Goal: Task Accomplishment & Management: Manage account settings

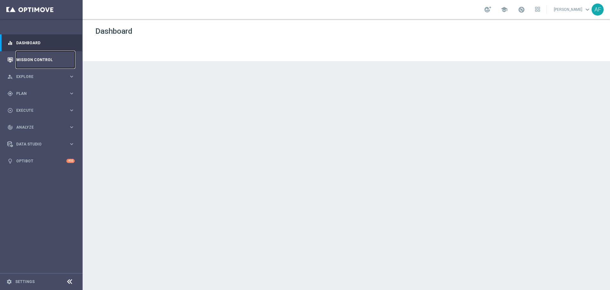
click at [51, 56] on link "Mission Control" at bounding box center [45, 59] width 58 height 17
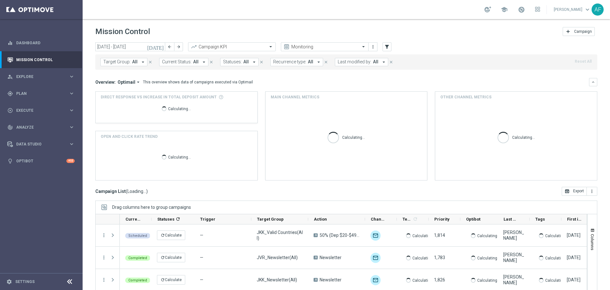
click at [161, 45] on icon "[DATE]" at bounding box center [155, 47] width 17 height 6
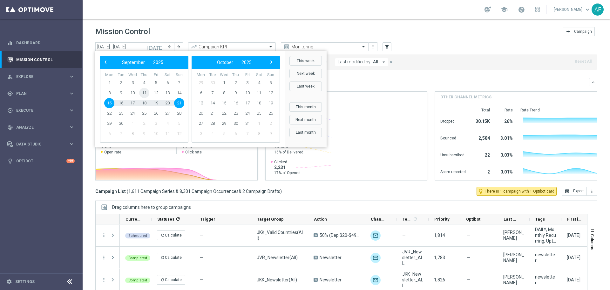
click at [143, 91] on span "11" at bounding box center [144, 93] width 10 height 10
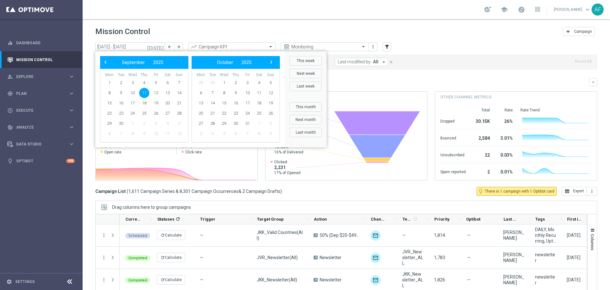
click at [143, 91] on span "11" at bounding box center [144, 93] width 10 height 10
type input "[DATE] - [DATE]"
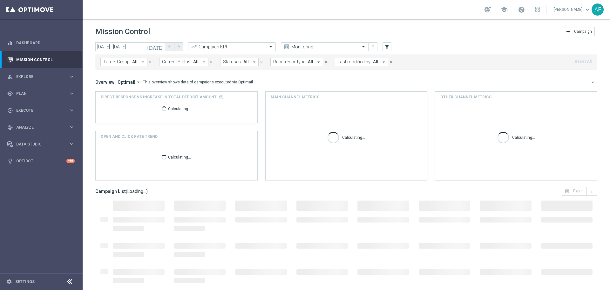
click at [135, 65] on button "Target Group: All arrow_drop_down" at bounding box center [123, 62] width 47 height 8
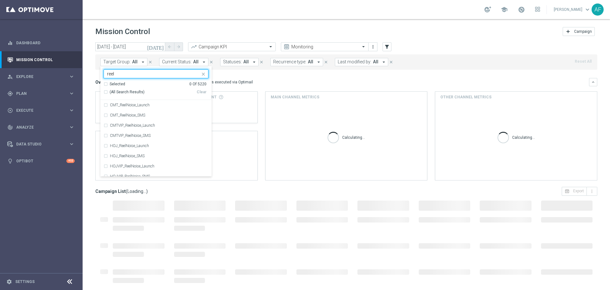
click at [139, 91] on span "(All Search Results)" at bounding box center [127, 91] width 35 height 5
type input "reel"
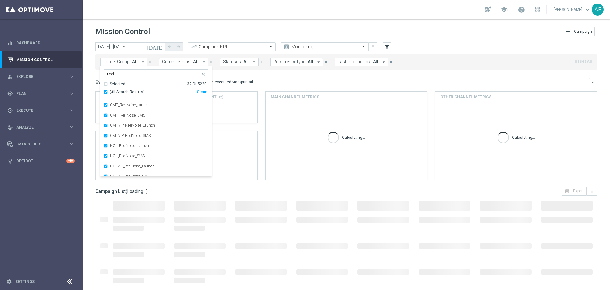
click at [271, 82] on div "Overview: Optimail arrow_drop_down This overview shows data of campaigns execut…" at bounding box center [342, 82] width 494 height 6
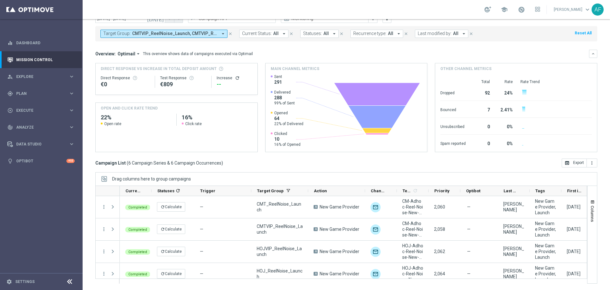
scroll to position [0, 79]
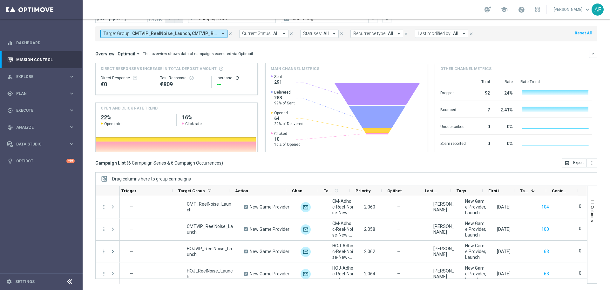
click at [195, 36] on span "CMTVIP_ReelNoise_Launch, CMTVIP_ReelNoise_SMS, CMT_ReelNoise_Launch, CMT_ReelNo…" at bounding box center [175, 33] width 86 height 5
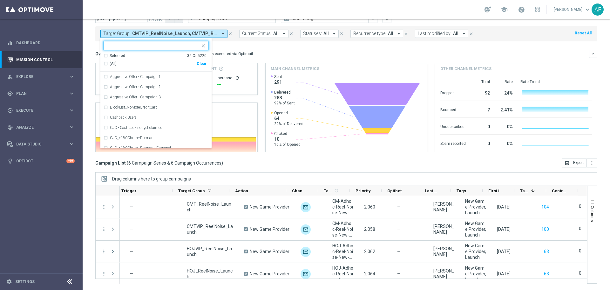
scroll to position [0, 0]
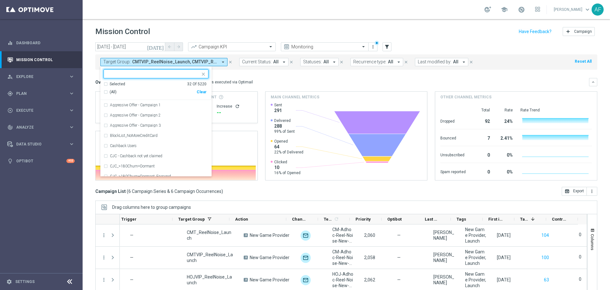
click at [116, 83] on div "Selected" at bounding box center [118, 83] width 16 height 5
drag, startPoint x: 122, startPoint y: 94, endPoint x: 130, endPoint y: 93, distance: 7.4
click at [123, 94] on span "(All Search Results)" at bounding box center [127, 91] width 35 height 5
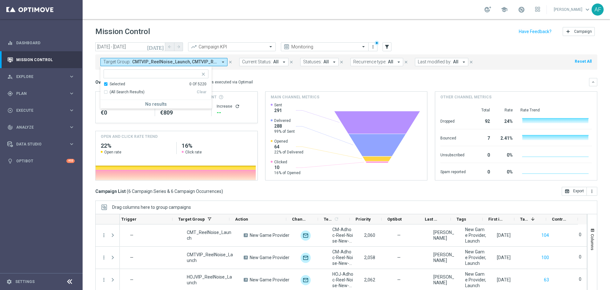
click at [265, 83] on div "Overview: Optimail arrow_drop_down This overview shows data of campaigns execut…" at bounding box center [342, 82] width 494 height 6
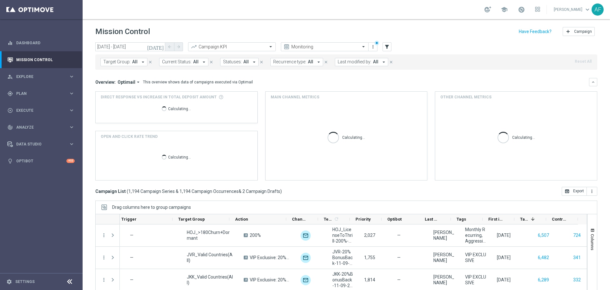
click at [161, 46] on icon "[DATE]" at bounding box center [155, 47] width 17 height 6
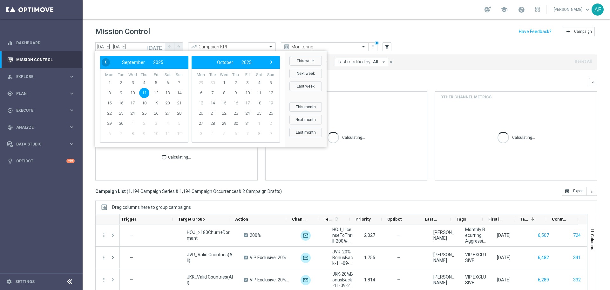
click at [106, 61] on span "‹" at bounding box center [105, 62] width 8 height 8
click at [107, 61] on span "‹" at bounding box center [105, 62] width 8 height 8
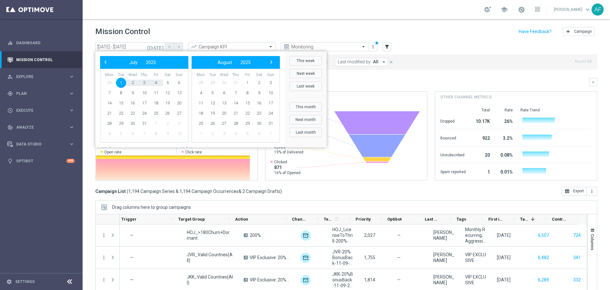
click at [268, 66] on div "‹ ​ August ​ 2025 ​ ›" at bounding box center [236, 62] width 88 height 13
click at [268, 65] on span "›" at bounding box center [271, 62] width 8 height 8
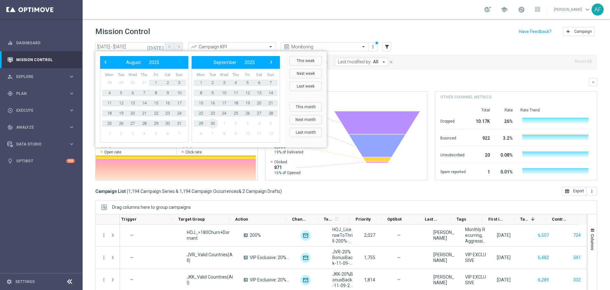
click at [213, 123] on span "30" at bounding box center [213, 123] width 10 height 10
type input "[DATE] - [DATE]"
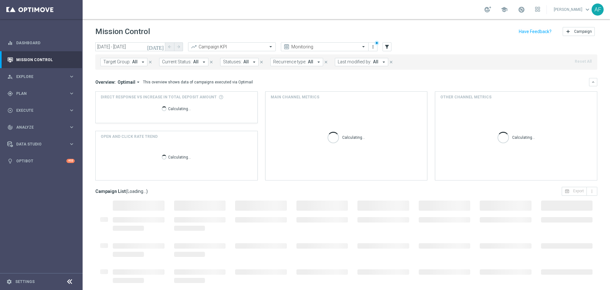
click at [142, 61] on icon "arrow_drop_down" at bounding box center [143, 62] width 6 height 6
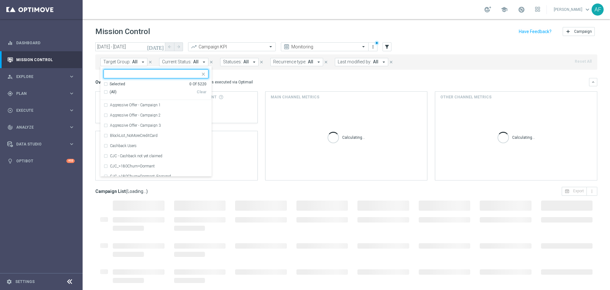
click at [140, 74] on input "text" at bounding box center [153, 73] width 93 height 5
type input "I"
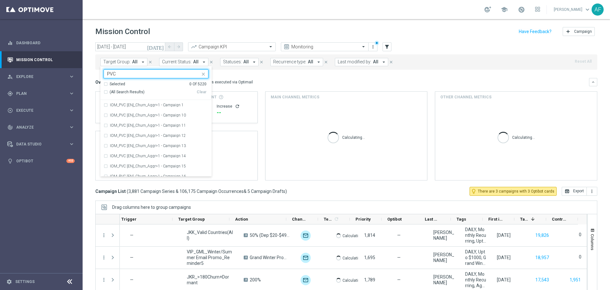
click at [120, 91] on span "(All Search Results)" at bounding box center [127, 91] width 35 height 5
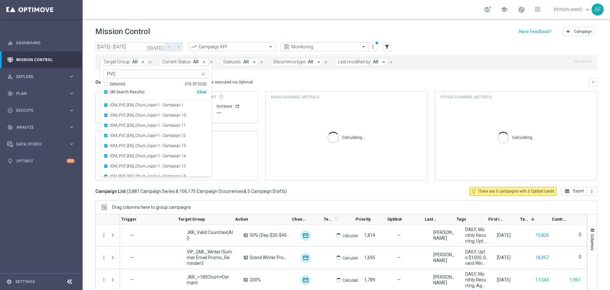
click at [125, 73] on input "PVC" at bounding box center [153, 73] width 93 height 5
type input "P"
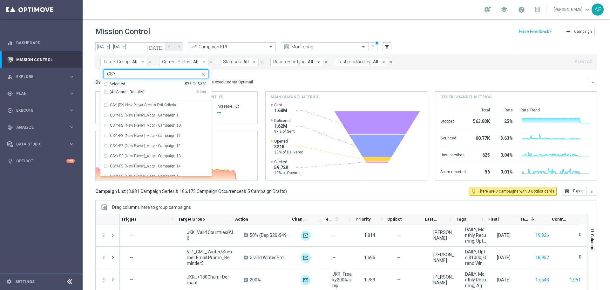
click at [138, 92] on span "(All Search Results)" at bounding box center [127, 91] width 35 height 5
type input "CSY"
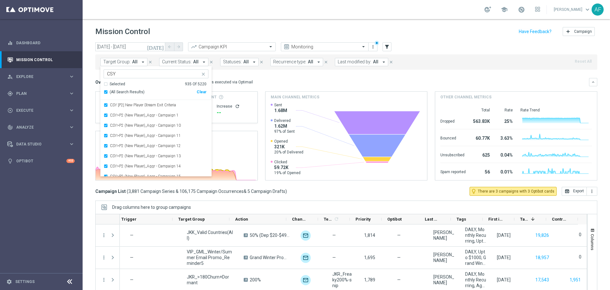
click at [279, 76] on mini-dashboard "Overview: Optimail arrow_drop_down This overview shows data of campaigns execut…" at bounding box center [346, 128] width 502 height 117
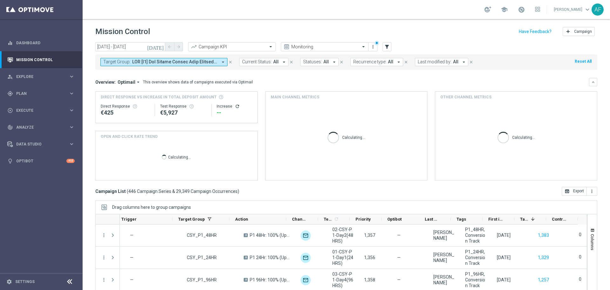
click at [198, 57] on div "Target Group: arrow_drop_down close Current Status: All arrow_drop_down close S…" at bounding box center [346, 61] width 502 height 15
click at [196, 59] on button "Target Group: arrow_drop_down" at bounding box center [163, 62] width 127 height 8
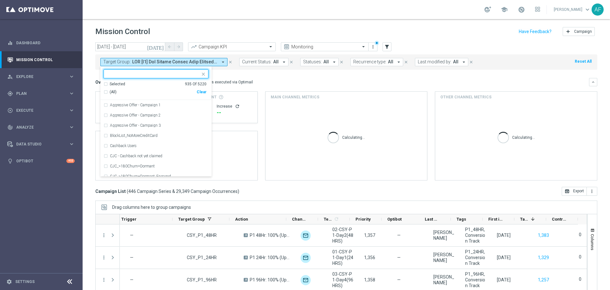
click at [281, 89] on div "Overview: Optimail arrow_drop_down This overview shows data of campaigns execut…" at bounding box center [346, 129] width 502 height 102
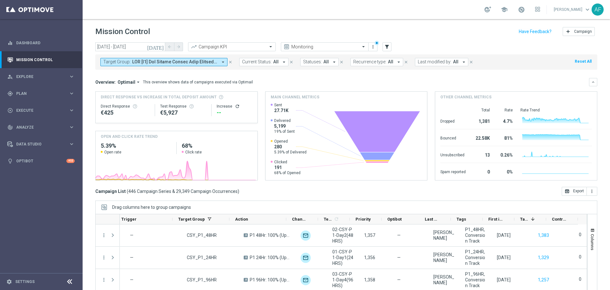
click at [193, 64] on span at bounding box center [175, 61] width 86 height 5
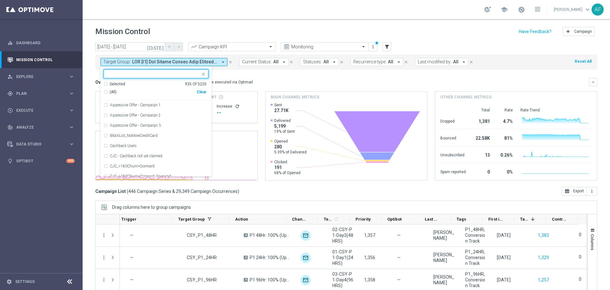
click at [119, 83] on div "Selected" at bounding box center [118, 83] width 16 height 5
click at [116, 91] on span "(All Search Results)" at bounding box center [127, 91] width 35 height 5
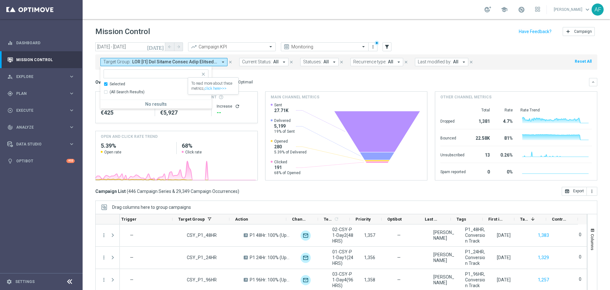
click at [267, 80] on div "Overview: Optimail arrow_drop_down This overview shows data of campaigns execut…" at bounding box center [342, 82] width 494 height 6
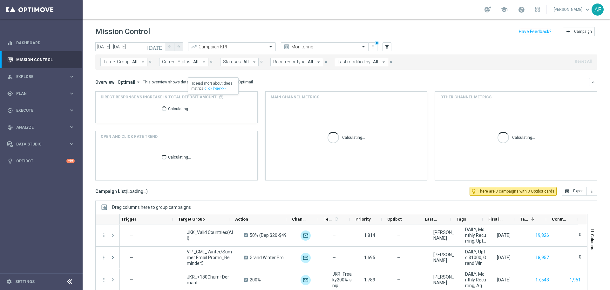
drag, startPoint x: 133, startPoint y: 58, endPoint x: 134, endPoint y: 62, distance: 4.3
click at [133, 58] on button "Target Group: All arrow_drop_down" at bounding box center [123, 62] width 47 height 8
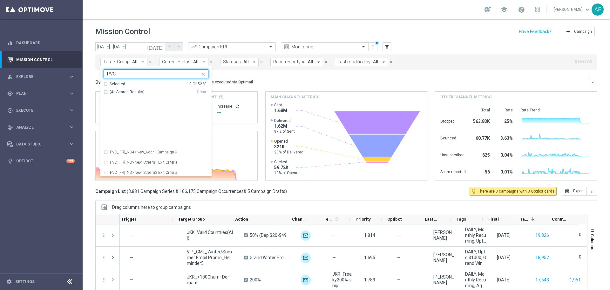
scroll to position [5783, 0]
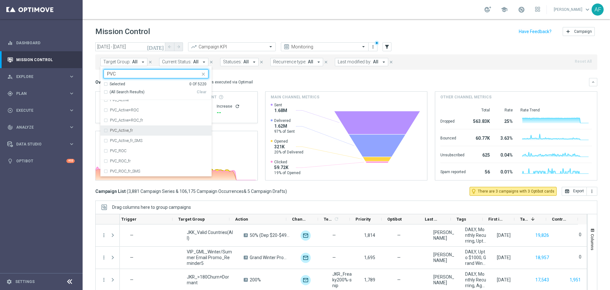
click at [121, 130] on label "PVC_Active_fr" at bounding box center [121, 130] width 23 height 4
type input "PVC"
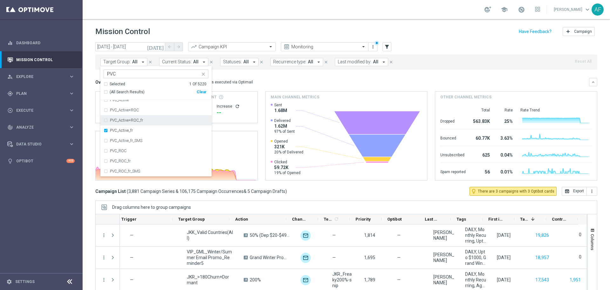
click at [121, 121] on label "PVC_Active+ROC_fr" at bounding box center [126, 120] width 33 height 4
click at [122, 110] on label "PVC_Active+ROC" at bounding box center [124, 110] width 29 height 4
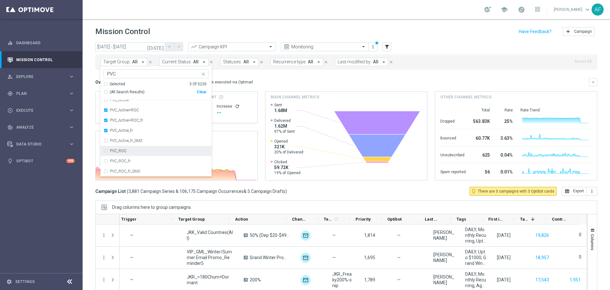
click at [123, 148] on div "PVC_ROC" at bounding box center [156, 151] width 105 height 10
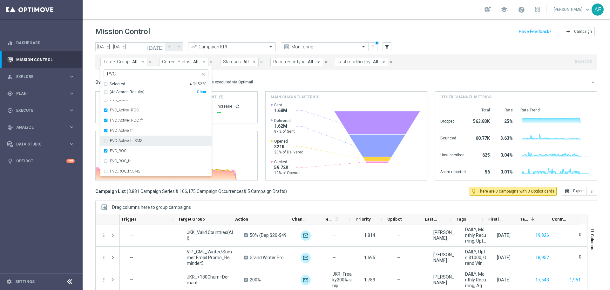
click at [124, 141] on label "PVC_Active_fr_SMS" at bounding box center [126, 141] width 32 height 4
click at [123, 158] on div "PVC_ROC_fr" at bounding box center [156, 161] width 105 height 10
click at [145, 130] on div "PVC_Active" at bounding box center [159, 132] width 99 height 4
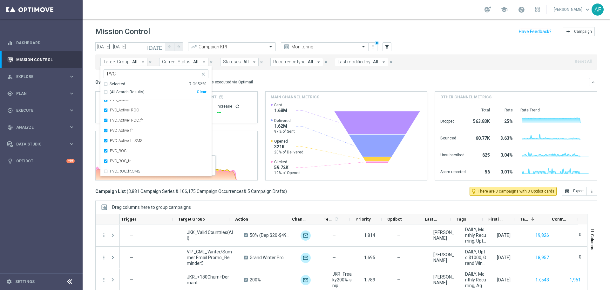
click at [275, 80] on div "Overview: Optimail arrow_drop_down This overview shows data of campaigns execut…" at bounding box center [342, 82] width 494 height 6
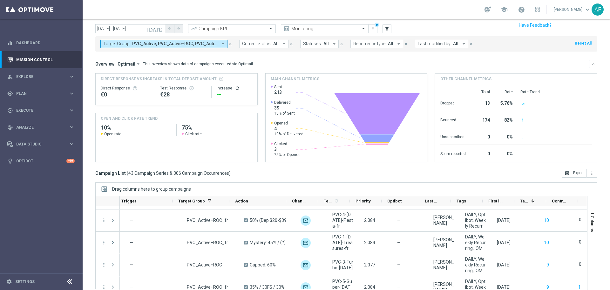
scroll to position [0, 0]
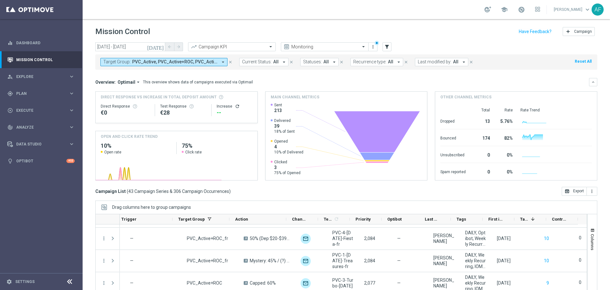
click at [201, 65] on button "Target Group: PVC_Active, PVC_Active+ROC, PVC_Active+ROC_fr, PVC_Active_fr, PVC…" at bounding box center [163, 62] width 127 height 8
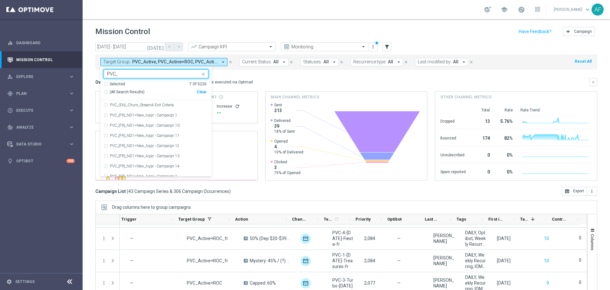
type input "PVC_"
click at [250, 75] on mini-dashboard "Overview: Optimail arrow_drop_down This overview shows data of campaigns execut…" at bounding box center [346, 128] width 502 height 117
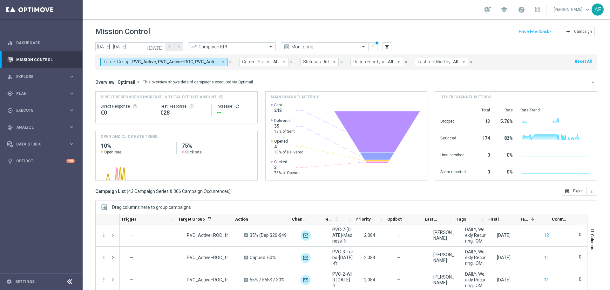
click at [160, 48] on icon "[DATE]" at bounding box center [155, 47] width 17 height 6
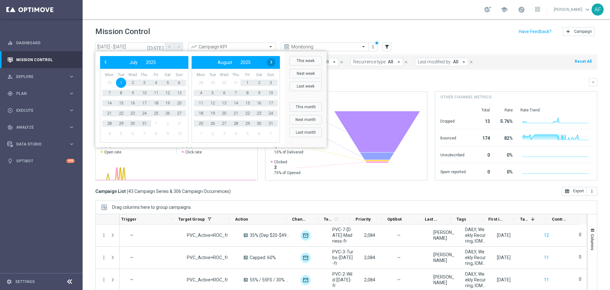
click at [271, 62] on span "›" at bounding box center [271, 62] width 8 height 8
click at [200, 80] on span "1" at bounding box center [201, 83] width 10 height 10
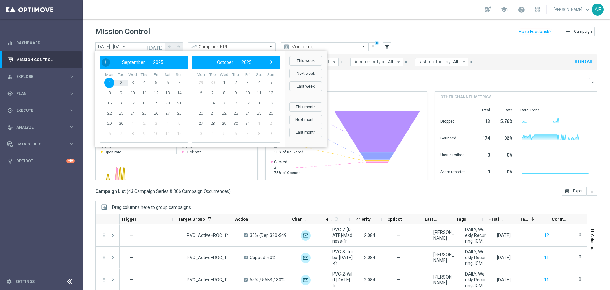
click at [106, 64] on span "‹" at bounding box center [105, 62] width 8 height 8
click at [201, 81] on span "1" at bounding box center [201, 83] width 10 height 10
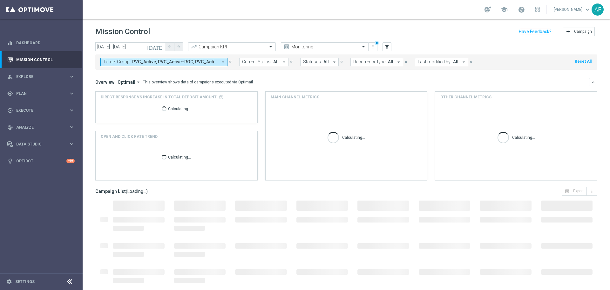
click at [161, 47] on icon "[DATE]" at bounding box center [155, 47] width 17 height 6
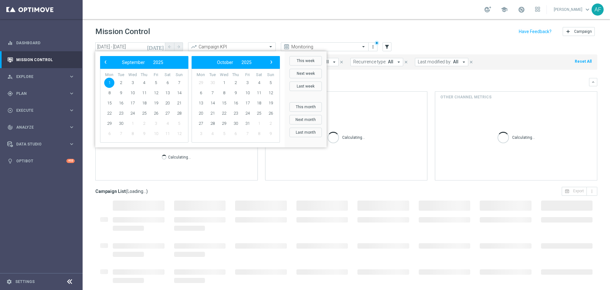
click at [111, 80] on span "1" at bounding box center [109, 83] width 10 height 10
click at [146, 103] on span "18" at bounding box center [144, 103] width 10 height 10
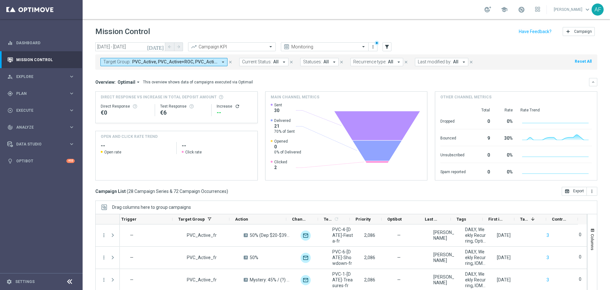
click at [162, 47] on icon "[DATE]" at bounding box center [155, 47] width 17 height 6
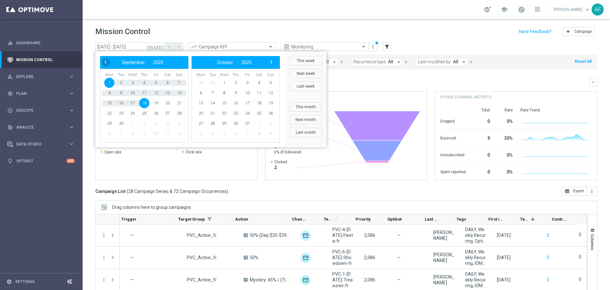
click at [107, 64] on span "‹" at bounding box center [105, 62] width 8 height 8
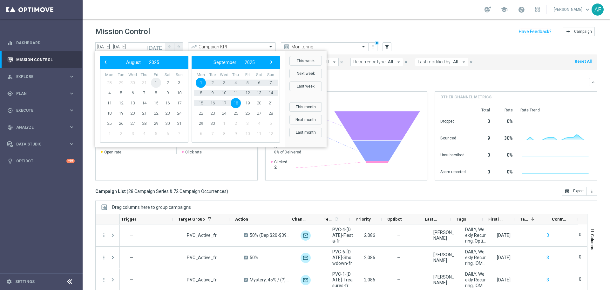
click at [154, 81] on span "1" at bounding box center [156, 83] width 10 height 10
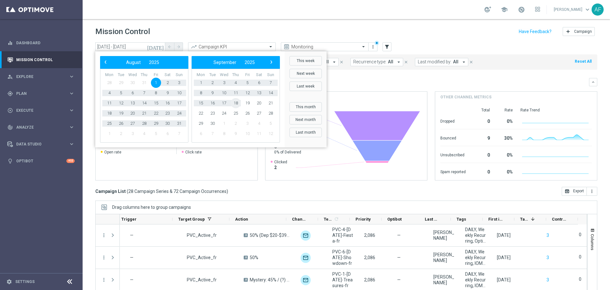
click at [236, 102] on span "18" at bounding box center [236, 103] width 10 height 10
type input "[DATE] - [DATE]"
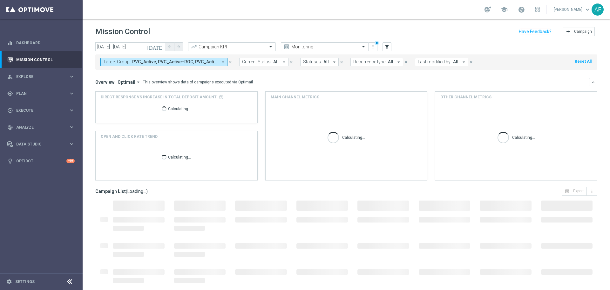
click at [211, 62] on span "PVC_Active, PVC_Active+ROC, PVC_Active+ROC_fr, PVC_Active_fr, PVC_Active_fr_SMS…" at bounding box center [175, 61] width 86 height 5
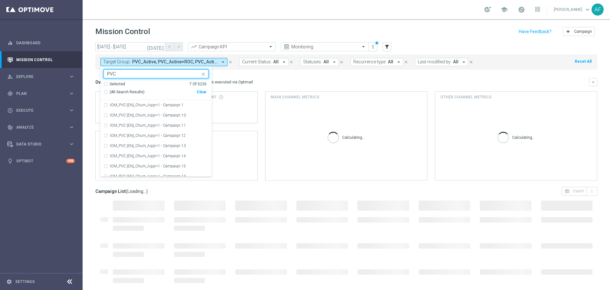
type input "PVC_"
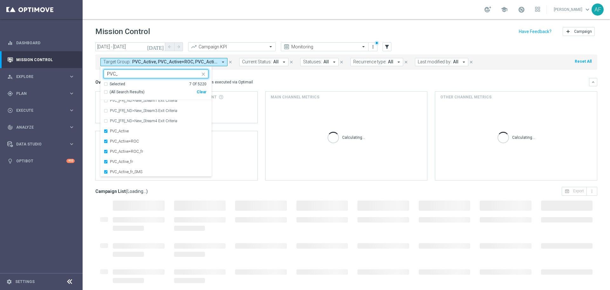
scroll to position [453, 0]
click at [264, 79] on div "Overview: Optimail arrow_drop_down This overview shows data of campaigns execut…" at bounding box center [342, 82] width 494 height 6
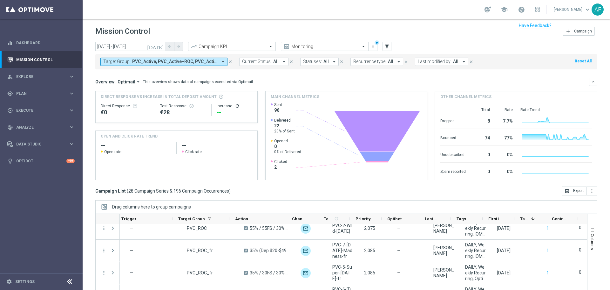
scroll to position [0, 0]
drag, startPoint x: 605, startPoint y: 65, endPoint x: 608, endPoint y: 74, distance: 9.3
click at [606, 74] on div "Mission Control add Campaign [DATE] [DATE] - [DATE] arrow_back arrow_forward Ca…" at bounding box center [347, 154] width 528 height 271
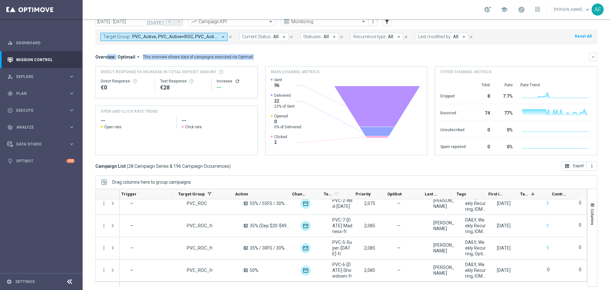
scroll to position [28, 0]
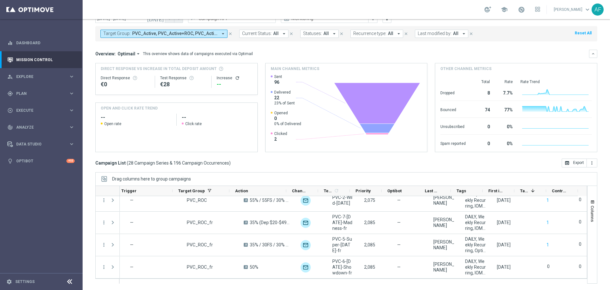
click at [605, 162] on div "[DATE] [DATE] - [DATE] arrow_back arrow_forward Campaign KPI trending_up Monito…" at bounding box center [347, 135] width 528 height 242
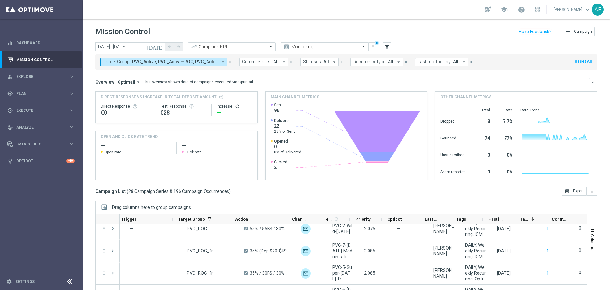
drag, startPoint x: 221, startPoint y: 62, endPoint x: 207, endPoint y: 62, distance: 14.0
click at [221, 62] on icon "arrow_drop_down" at bounding box center [223, 62] width 6 height 6
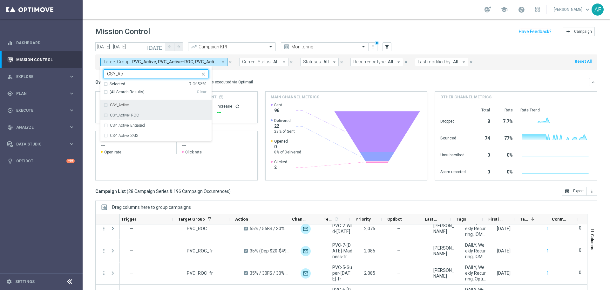
drag, startPoint x: 151, startPoint y: 106, endPoint x: 148, endPoint y: 111, distance: 6.4
click at [151, 106] on div "CSY_Active" at bounding box center [159, 105] width 99 height 4
type input "CSY_Ac"
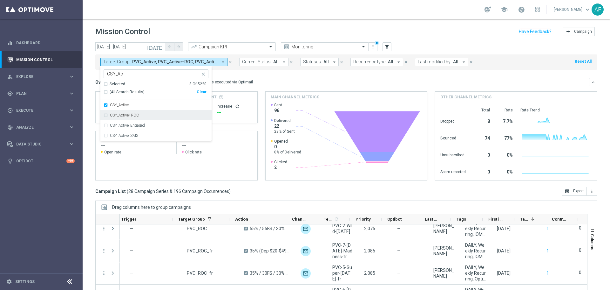
click at [147, 112] on div "CSY_Active+ROC" at bounding box center [156, 115] width 105 height 10
click at [216, 30] on div "Mission Control add Campaign" at bounding box center [346, 31] width 502 height 12
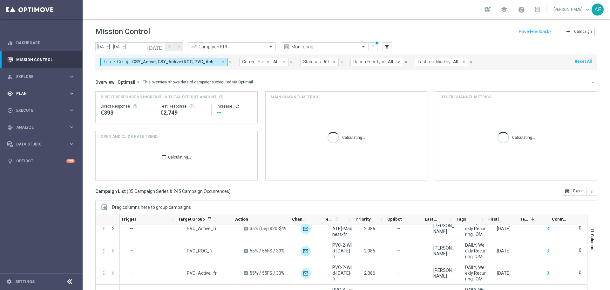
click at [59, 89] on div "gps_fixed Plan keyboard_arrow_right" at bounding box center [41, 93] width 82 height 17
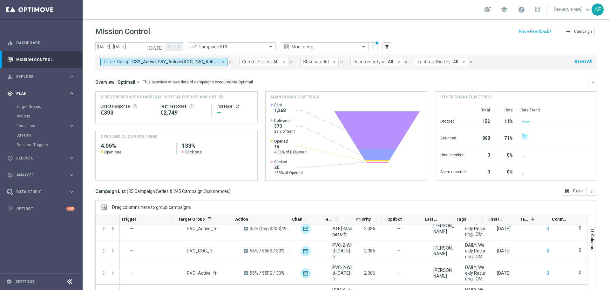
click at [48, 97] on div "gps_fixed Plan keyboard_arrow_right" at bounding box center [41, 93] width 82 height 17
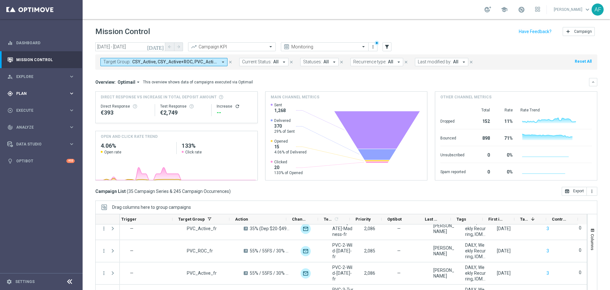
click at [48, 95] on span "Plan" at bounding box center [42, 94] width 52 height 4
click at [30, 106] on link "Target Groups" at bounding box center [42, 106] width 50 height 5
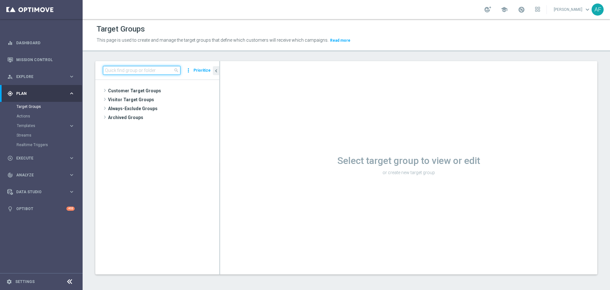
click at [159, 71] on input at bounding box center [142, 70] width 78 height 9
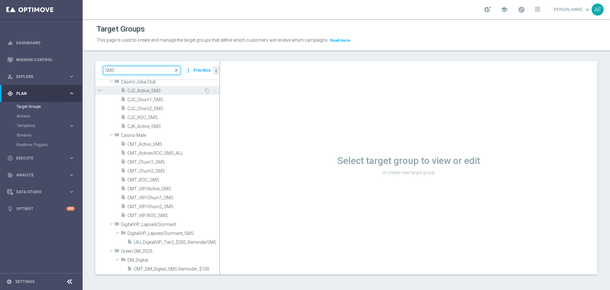
scroll to position [64, 0]
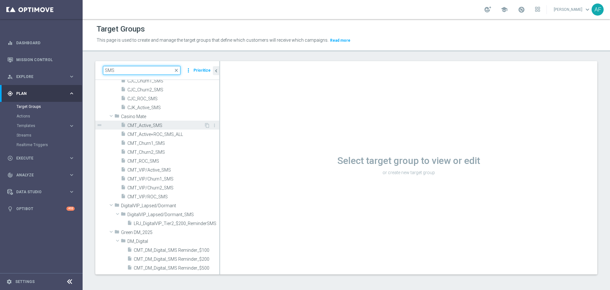
type input "SMS"
click at [168, 124] on span "CMT_Active_SMS" at bounding box center [165, 125] width 77 height 5
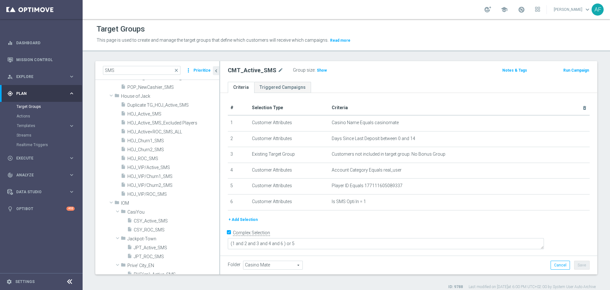
scroll to position [477, 0]
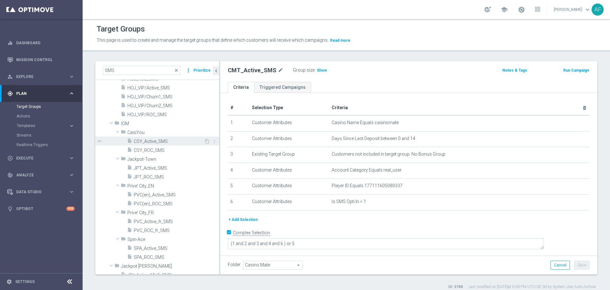
click at [176, 141] on span "CSY_Active_SMS" at bounding box center [169, 141] width 70 height 5
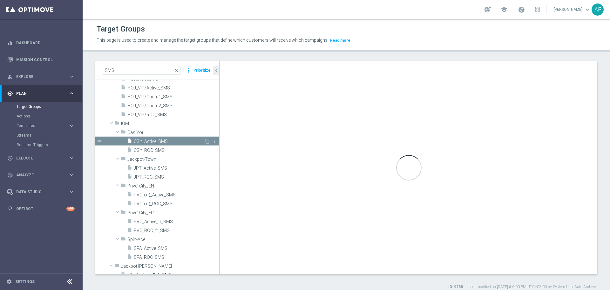
checkbox input "false"
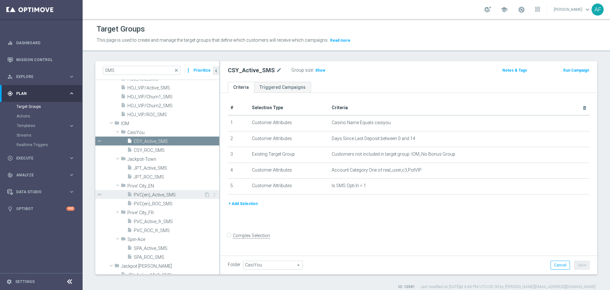
click at [156, 196] on span "PVC(en)_Active_SMS" at bounding box center [169, 194] width 70 height 5
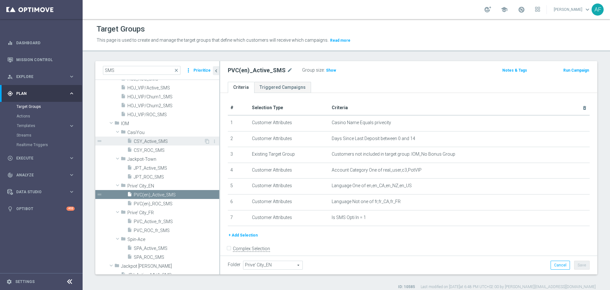
click at [170, 141] on span "CSY_Active_SMS" at bounding box center [169, 141] width 70 height 5
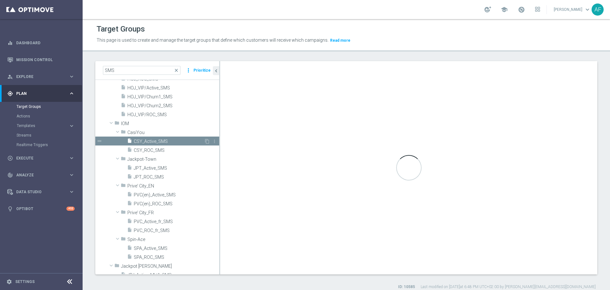
type input "CasiYou"
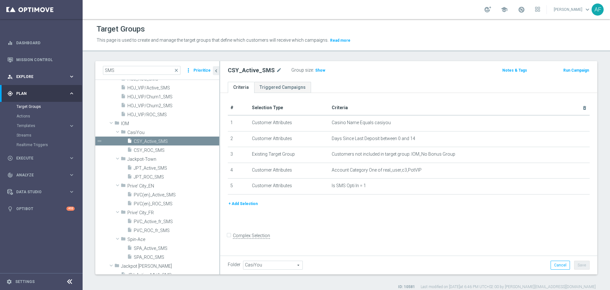
click at [49, 75] on span "Explore" at bounding box center [42, 77] width 52 height 4
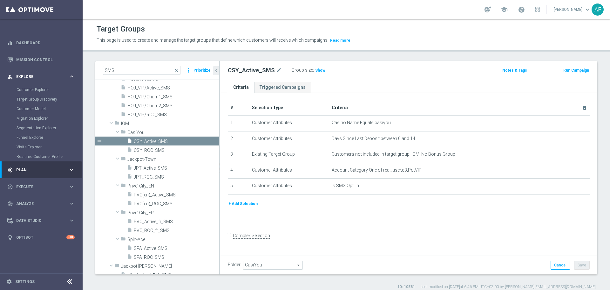
click at [43, 75] on span "Explore" at bounding box center [42, 77] width 52 height 4
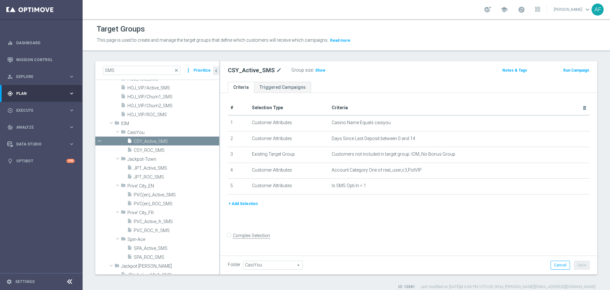
click at [43, 89] on div "gps_fixed Plan keyboard_arrow_right" at bounding box center [41, 93] width 82 height 17
click at [33, 125] on span "Templates" at bounding box center [39, 126] width 45 height 4
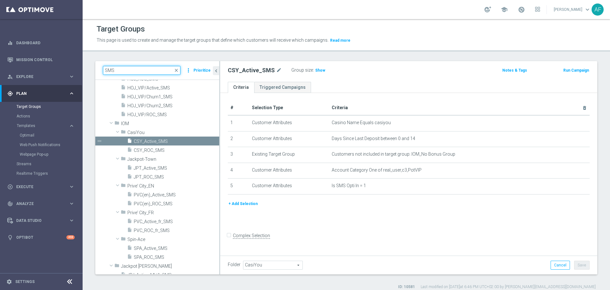
drag, startPoint x: 121, startPoint y: 70, endPoint x: 98, endPoint y: 72, distance: 23.3
click at [98, 72] on div "SMS close more_vert Prioritize" at bounding box center [157, 70] width 124 height 19
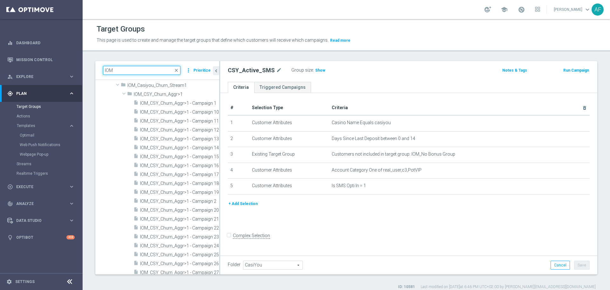
type input "IOM"
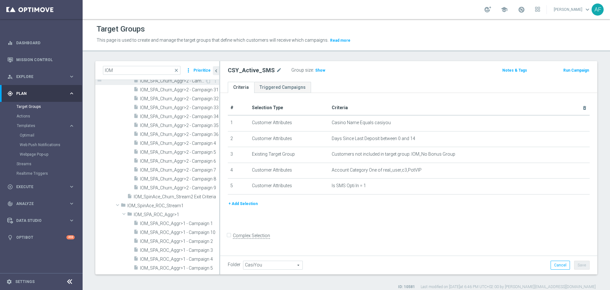
scroll to position [4897, 0]
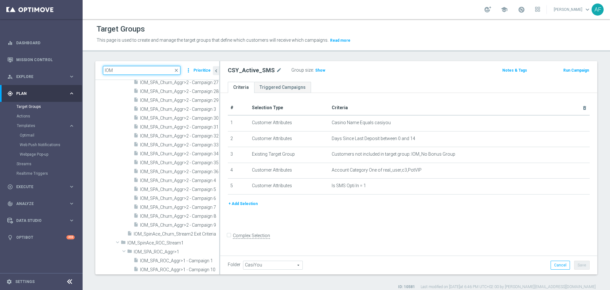
drag, startPoint x: 126, startPoint y: 69, endPoint x: 100, endPoint y: 71, distance: 26.4
click at [100, 71] on div "IOM close more_vert Prioritize" at bounding box center [157, 70] width 124 height 19
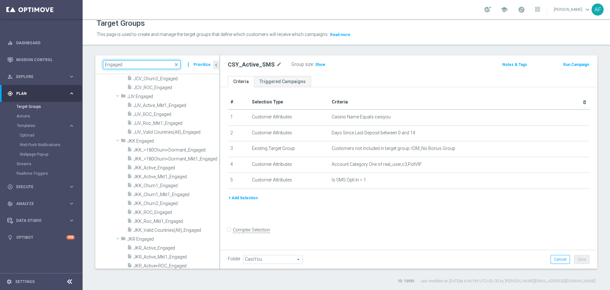
scroll to position [383, 0]
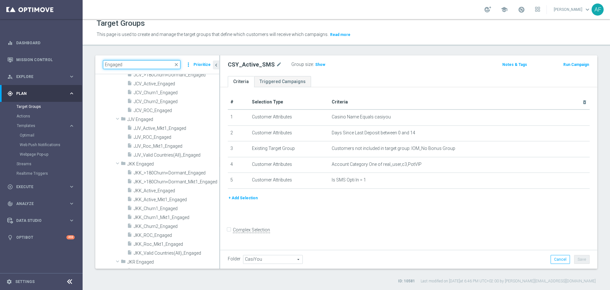
type input "Engaged"
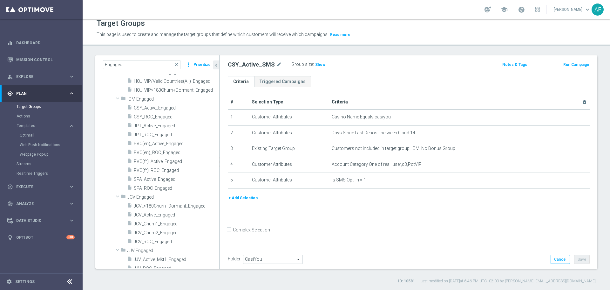
scroll to position [253, 0]
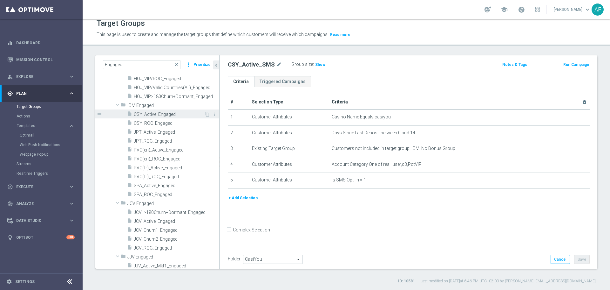
click at [167, 113] on span "CSY_Active_Engaged" at bounding box center [169, 114] width 70 height 5
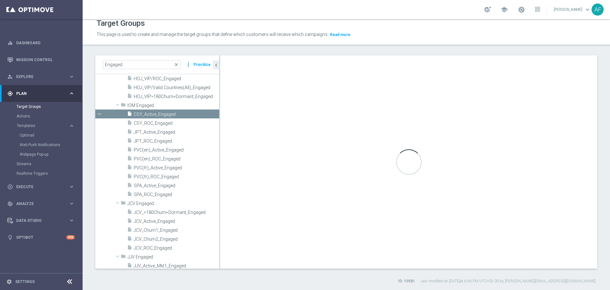
type input "IOM Engaged"
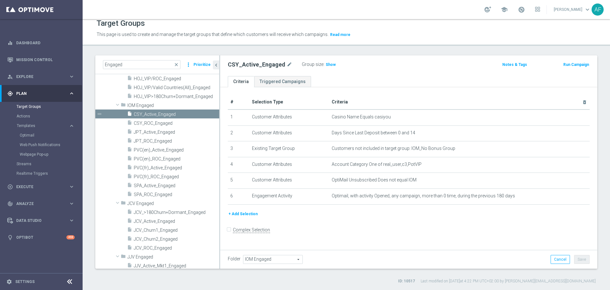
click at [362, 87] on div "# Selection Type Criteria delete_forever 1 Customer Attributes Casino Name Equa…" at bounding box center [408, 167] width 377 height 161
click at [128, 63] on input "Engaged" at bounding box center [142, 64] width 78 height 9
drag, startPoint x: 97, startPoint y: 64, endPoint x: 93, endPoint y: 64, distance: 3.8
click at [93, 64] on div "Engaged close more_vert Prioritize Customer Target Groups library_add create_ne…" at bounding box center [347, 169] width 528 height 228
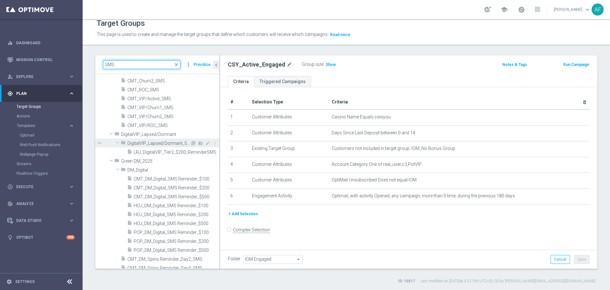
scroll to position [191, 0]
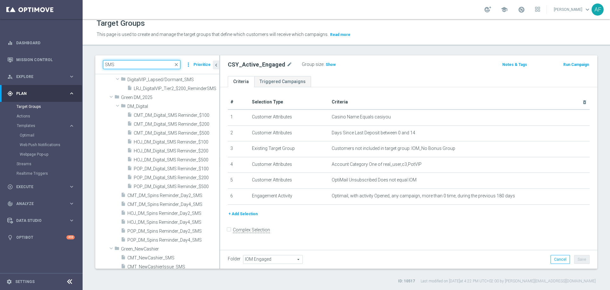
click at [105, 66] on input "SMS" at bounding box center [142, 64] width 78 height 9
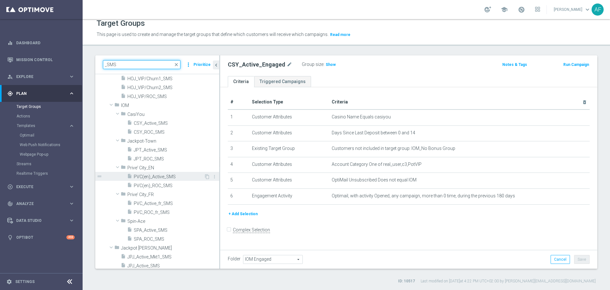
scroll to position [509, 0]
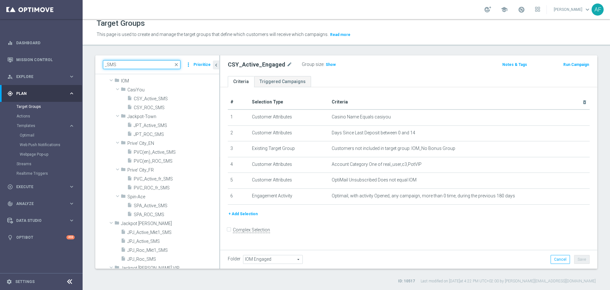
type input "_SMS"
drag, startPoint x: 158, startPoint y: 97, endPoint x: 184, endPoint y: 108, distance: 28.1
click at [159, 97] on span "CSY_Active_SMS" at bounding box center [177, 98] width 86 height 5
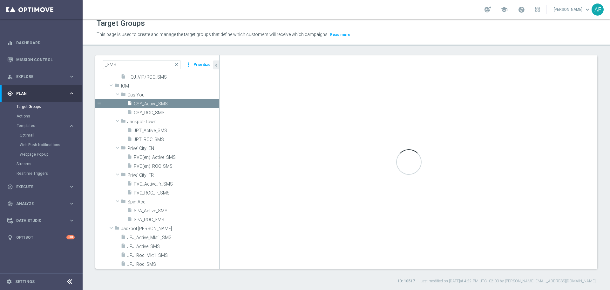
scroll to position [416, 0]
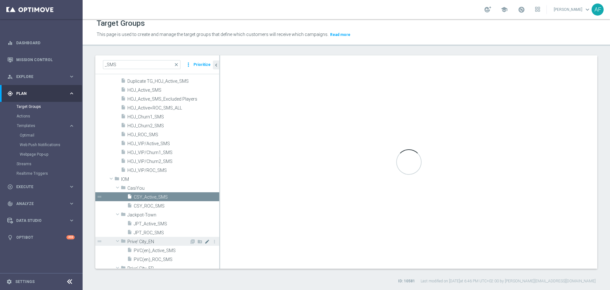
type input "CasiYou"
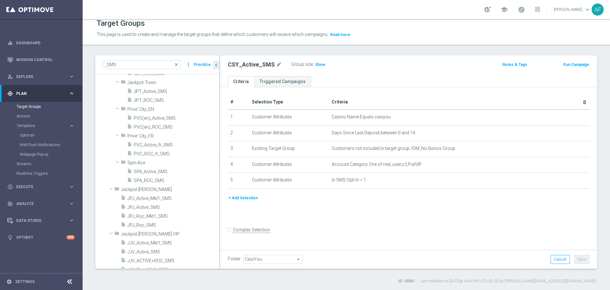
scroll to position [511, 0]
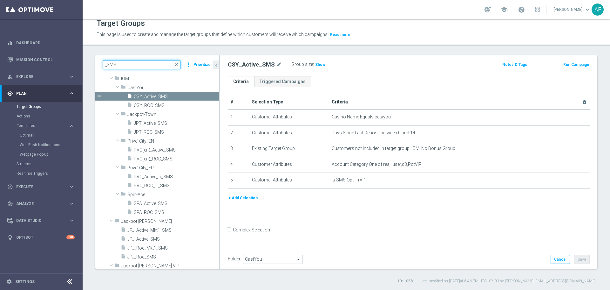
click at [96, 65] on div "_SMS close more_vert Prioritize" at bounding box center [157, 64] width 124 height 19
click at [333, 44] on header "Target Groups This page is used to create and manage the target groups that def…" at bounding box center [347, 29] width 528 height 32
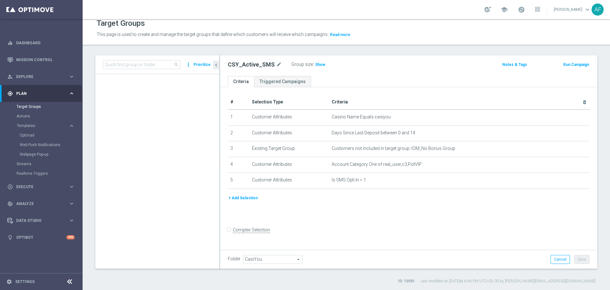
scroll to position [2589, 0]
click at [32, 105] on link "Target Groups" at bounding box center [42, 106] width 50 height 5
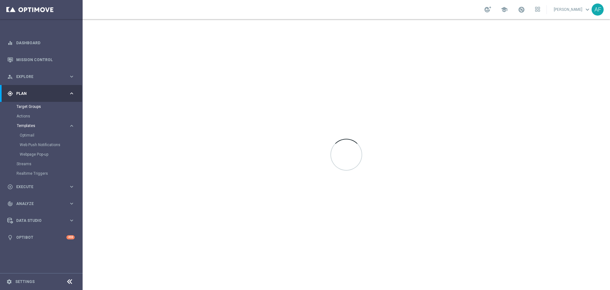
click at [40, 125] on span "Templates" at bounding box center [39, 126] width 45 height 4
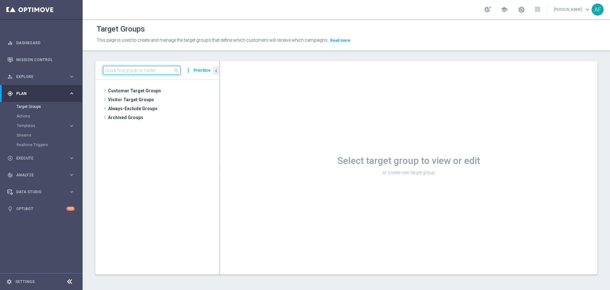
click at [143, 67] on input at bounding box center [142, 70] width 78 height 9
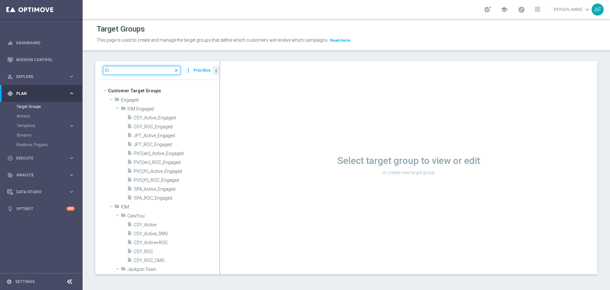
type input "I"
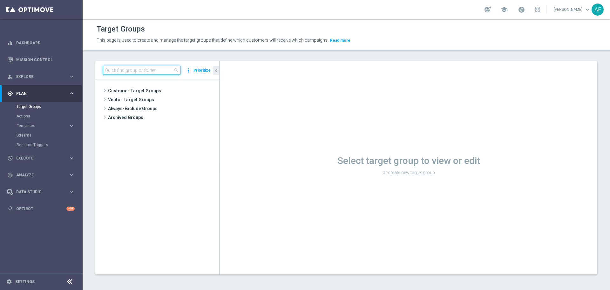
click at [142, 68] on input at bounding box center [142, 70] width 78 height 9
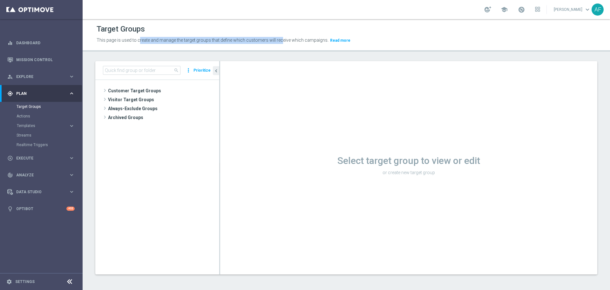
drag, startPoint x: 138, startPoint y: 39, endPoint x: 279, endPoint y: 44, distance: 141.5
click at [279, 44] on p "This page is used to create and manage the target groups that define which cust…" at bounding box center [283, 40] width 373 height 7
drag, startPoint x: 278, startPoint y: 40, endPoint x: 150, endPoint y: 40, distance: 127.8
click at [150, 40] on span "This page is used to create and manage the target groups that define which cust…" at bounding box center [213, 40] width 232 height 5
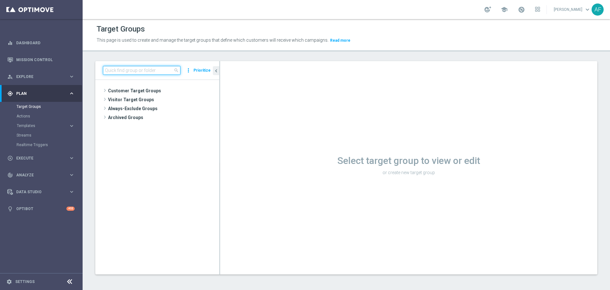
click at [137, 74] on input at bounding box center [142, 70] width 78 height 9
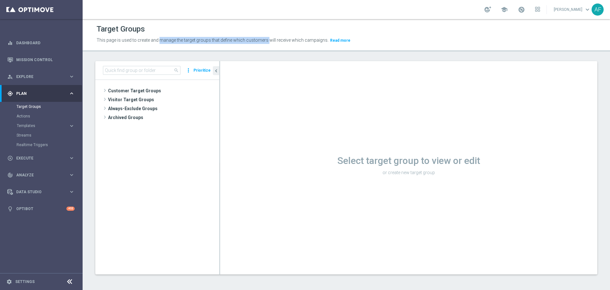
drag, startPoint x: 159, startPoint y: 40, endPoint x: 266, endPoint y: 41, distance: 107.1
click at [266, 41] on span "This page is used to create and manage the target groups that define which cust…" at bounding box center [213, 40] width 232 height 5
click at [263, 41] on span "This page is used to create and manage the target groups that define which cust…" at bounding box center [213, 40] width 232 height 5
drag, startPoint x: 264, startPoint y: 41, endPoint x: 160, endPoint y: 37, distance: 104.7
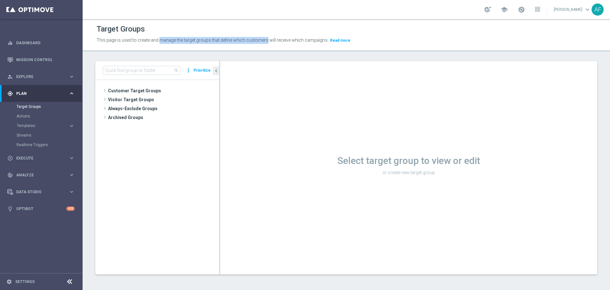
click at [160, 38] on span "This page is used to create and manage the target groups that define which cust…" at bounding box center [213, 40] width 232 height 5
click at [43, 61] on link "Mission Control" at bounding box center [45, 59] width 58 height 17
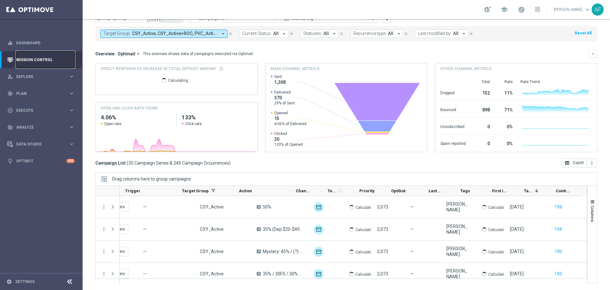
scroll to position [0, 79]
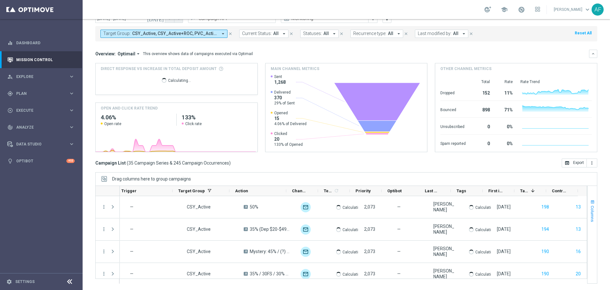
click at [590, 214] on span "Columns" at bounding box center [592, 213] width 5 height 16
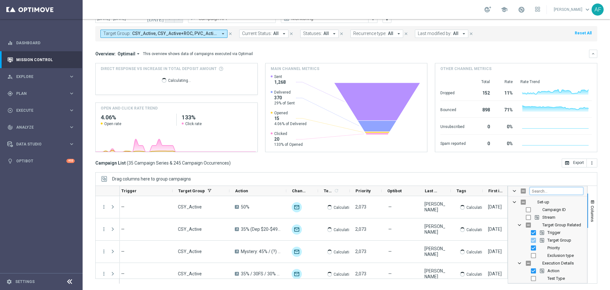
click at [556, 190] on input "Filter Columns Input" at bounding box center [557, 191] width 54 height 8
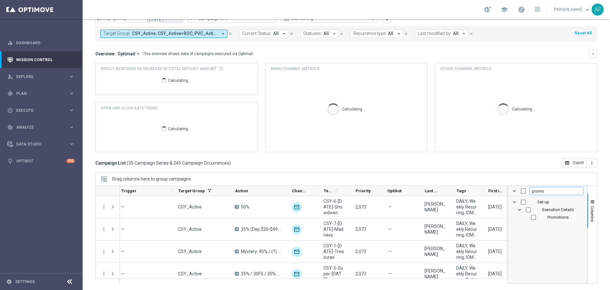
type input "promo"
click at [548, 218] on span "Promotions" at bounding box center [558, 217] width 21 height 5
checkbox input "true"
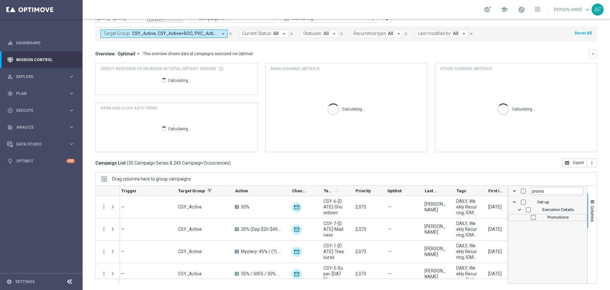
checkbox input "true"
click at [590, 212] on span "Columns" at bounding box center [592, 213] width 5 height 16
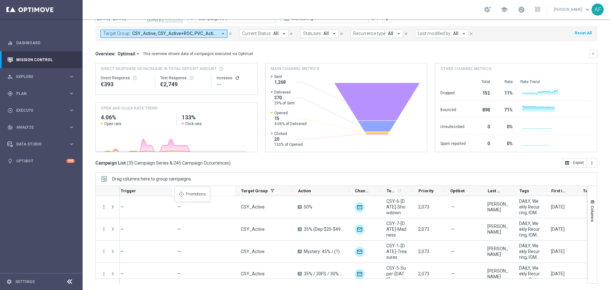
drag, startPoint x: 544, startPoint y: 191, endPoint x: 193, endPoint y: 198, distance: 351.0
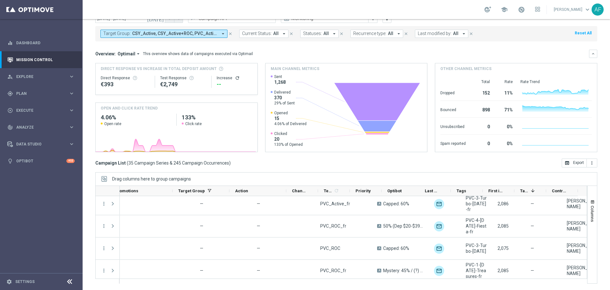
scroll to position [0, 142]
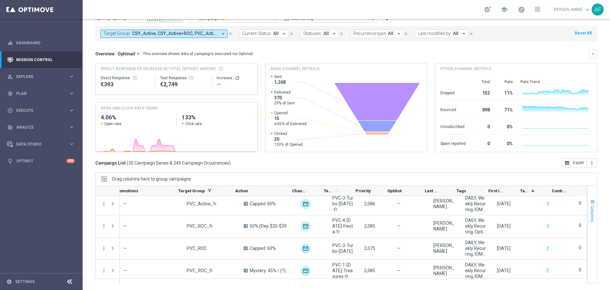
click at [590, 211] on span "Columns" at bounding box center [592, 213] width 5 height 16
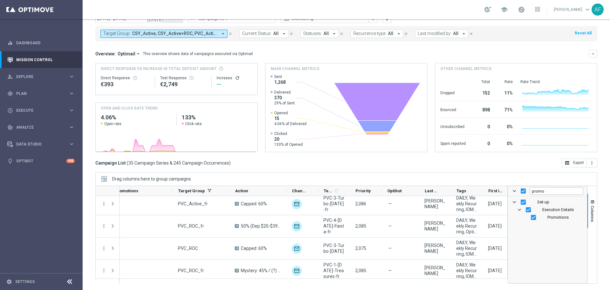
click at [595, 196] on div "[DATE] [DATE] - [DATE] arrow_back arrow_forward Campaign KPI trending_up Monito…" at bounding box center [347, 135] width 528 height 242
click at [590, 211] on span "Columns" at bounding box center [592, 213] width 5 height 16
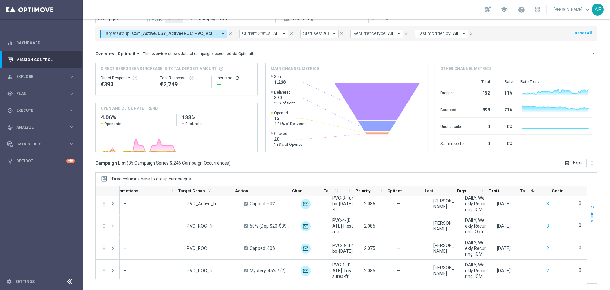
click at [590, 209] on span "Columns" at bounding box center [592, 213] width 5 height 16
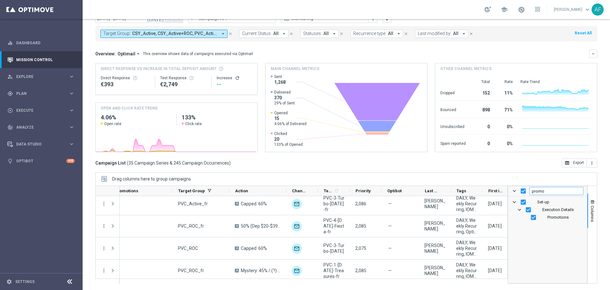
click at [556, 189] on input "promo" at bounding box center [557, 191] width 54 height 8
type input "p"
checkbox input "false"
type input "time"
drag, startPoint x: 522, startPoint y: 210, endPoint x: 529, endPoint y: 210, distance: 6.7
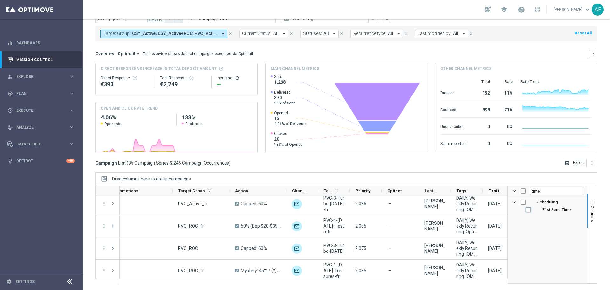
click at [526, 210] on input "Press SPACE to toggle visibility (hidden)" at bounding box center [528, 209] width 5 height 5
checkbox input "true"
click at [590, 213] on span "Columns" at bounding box center [592, 213] width 5 height 16
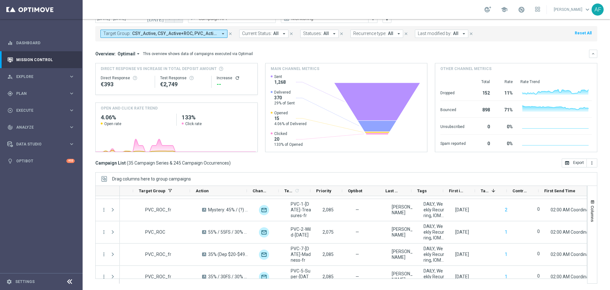
scroll to position [0, 0]
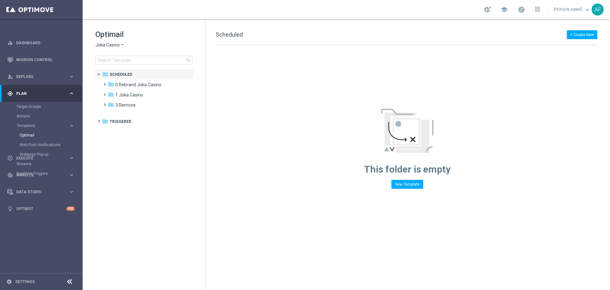
click at [121, 47] on icon "arrow_drop_down" at bounding box center [122, 45] width 5 height 6
click at [116, 120] on div "IOM" at bounding box center [120, 121] width 48 height 8
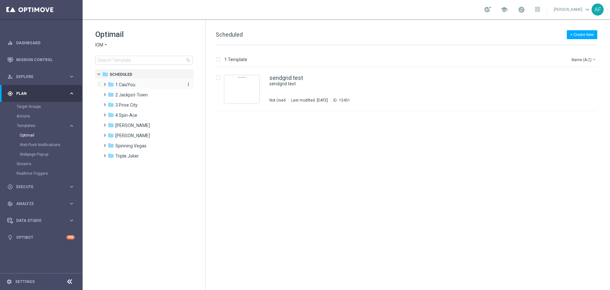
click at [142, 84] on div "folder 1 CasiYou" at bounding box center [144, 84] width 73 height 7
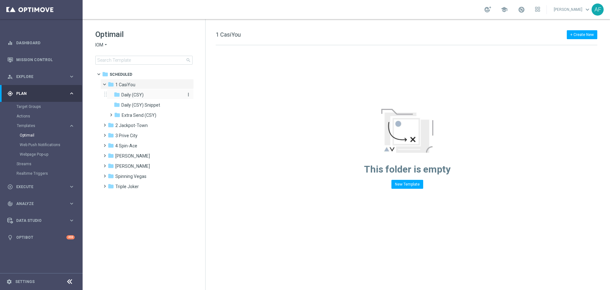
click at [140, 93] on span "Daily (CSY)" at bounding box center [132, 95] width 22 height 6
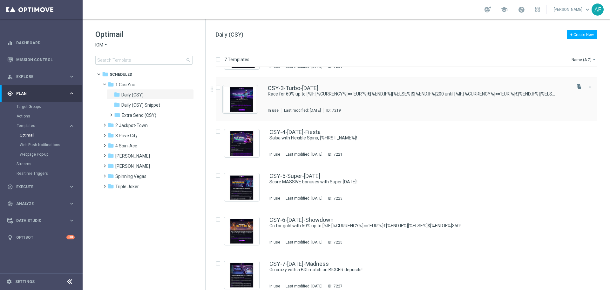
scroll to position [85, 0]
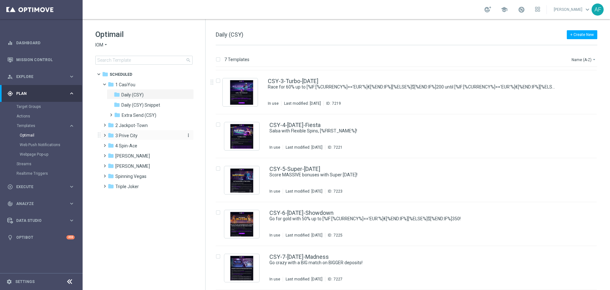
click at [144, 133] on div "folder 3 Prive City" at bounding box center [144, 135] width 73 height 7
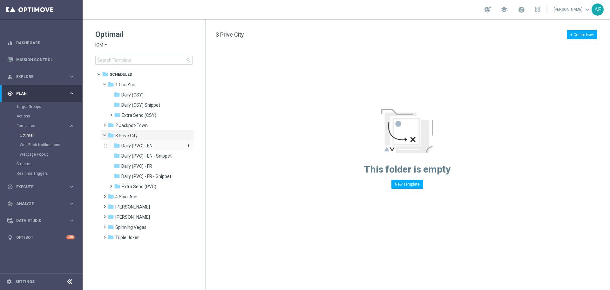
click at [143, 144] on span "Daily (PVC) - EN" at bounding box center [136, 146] width 31 height 6
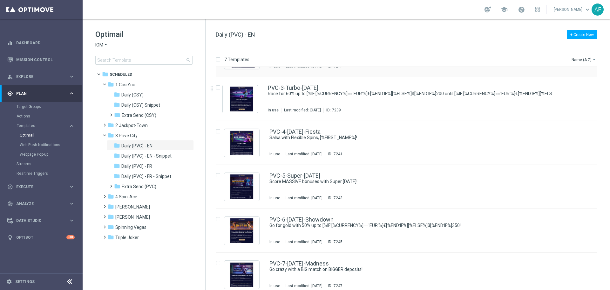
scroll to position [85, 0]
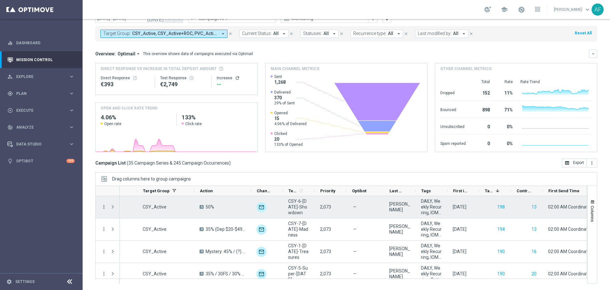
click at [105, 208] on icon "more_vert" at bounding box center [104, 207] width 6 height 6
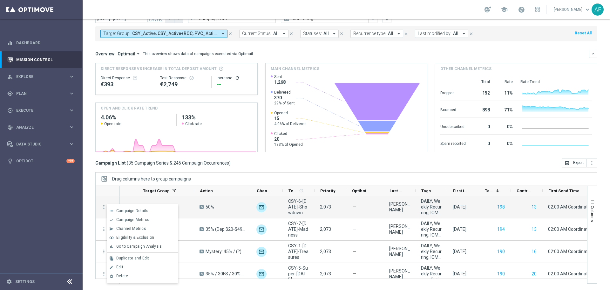
click at [254, 170] on div "[DATE] [DATE] - [DATE] arrow_back arrow_forward Campaign KPI trending_up Monito…" at bounding box center [347, 135] width 528 height 242
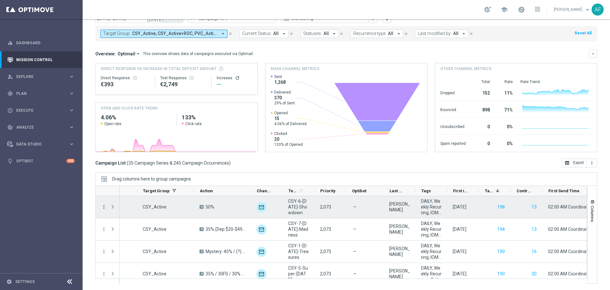
click at [104, 207] on icon "more_vert" at bounding box center [104, 207] width 6 height 6
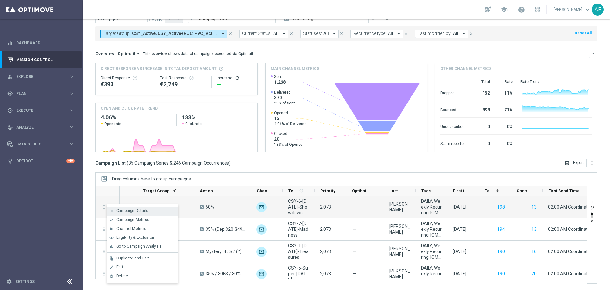
click at [124, 210] on span "Campaign Details" at bounding box center [132, 210] width 32 height 4
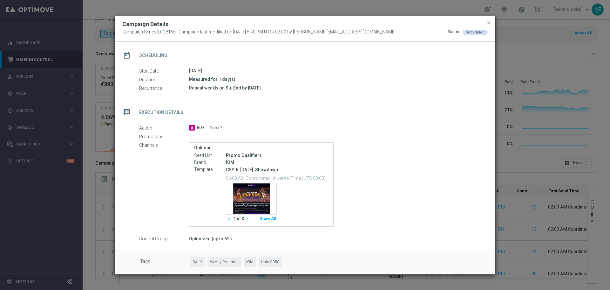
scroll to position [51, 0]
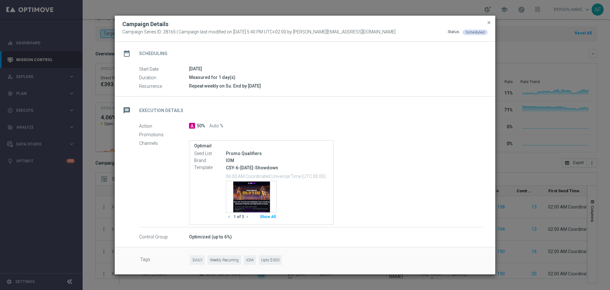
click at [246, 216] on icon "chevron_right" at bounding box center [247, 216] width 4 height 4
click at [229, 218] on icon "chevron_left" at bounding box center [229, 216] width 4 height 4
click at [229, 217] on icon "chevron_left" at bounding box center [229, 216] width 4 height 4
click at [229, 216] on icon "chevron_left" at bounding box center [229, 216] width 4 height 4
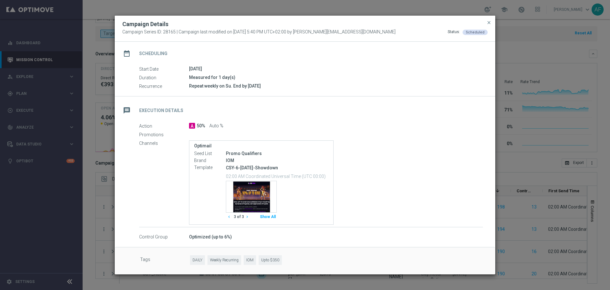
click at [230, 217] on icon "chevron_left" at bounding box center [229, 216] width 4 height 4
click at [245, 216] on icon "chevron_right" at bounding box center [247, 216] width 4 height 4
click at [229, 216] on icon "chevron_left" at bounding box center [229, 216] width 4 height 4
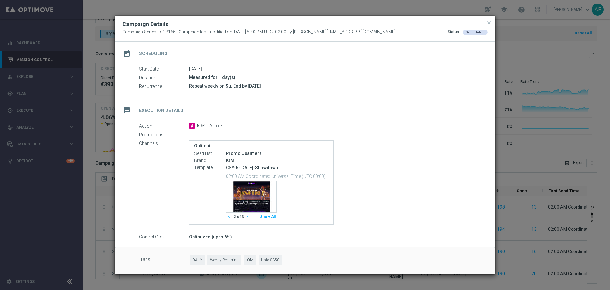
click at [265, 215] on button "Show All" at bounding box center [268, 216] width 18 height 9
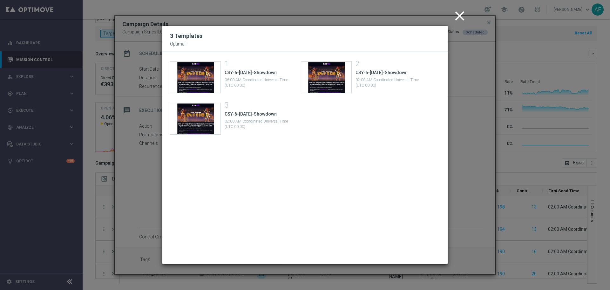
click at [461, 15] on icon "close" at bounding box center [460, 16] width 16 height 16
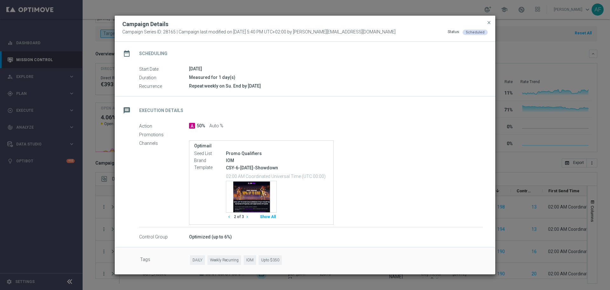
click at [247, 217] on icon "chevron_right" at bounding box center [247, 216] width 4 height 4
click at [247, 216] on icon "chevron_right" at bounding box center [247, 216] width 4 height 4
drag, startPoint x: 246, startPoint y: 177, endPoint x: 304, endPoint y: 174, distance: 58.6
click at [304, 174] on p "06:00 AM Coordinated Universal Time (UTC 00:00)" at bounding box center [277, 176] width 103 height 6
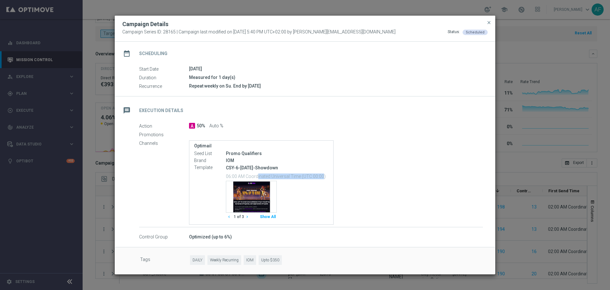
drag, startPoint x: 276, startPoint y: 175, endPoint x: 242, endPoint y: 175, distance: 33.7
click at [242, 175] on p "06:00 AM Coordinated Universal Time (UTC 00:00)" at bounding box center [277, 176] width 103 height 6
drag, startPoint x: 244, startPoint y: 176, endPoint x: 290, endPoint y: 176, distance: 45.5
click at [290, 176] on p "06:00 AM Coordinated Universal Time (UTC 00:00)" at bounding box center [277, 176] width 103 height 6
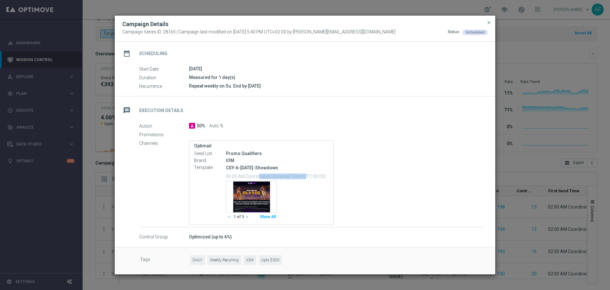
click at [290, 176] on p "06:00 AM Coordinated Universal Time (UTC 00:00)" at bounding box center [277, 176] width 103 height 6
drag, startPoint x: 300, startPoint y: 175, endPoint x: 246, endPoint y: 176, distance: 54.4
click at [246, 176] on p "06:00 AM Coordinated Universal Time (UTC 00:00)" at bounding box center [277, 176] width 103 height 6
click at [373, 208] on div "Optimail Seed List Promo Qualifiers Brand IOM Template CSY-6-Sunday-Showdown 06…" at bounding box center [336, 182] width 294 height 84
click at [229, 217] on icon "chevron_left" at bounding box center [229, 216] width 4 height 4
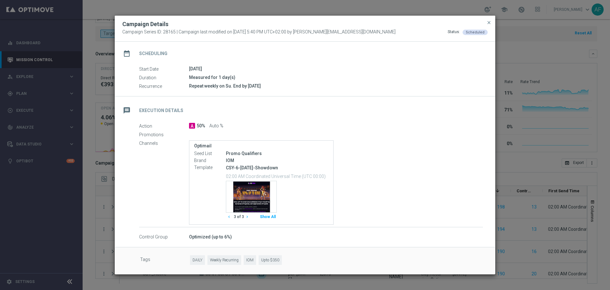
click at [247, 216] on icon "chevron_right" at bounding box center [247, 216] width 4 height 4
click at [490, 24] on span "close" at bounding box center [489, 22] width 5 height 5
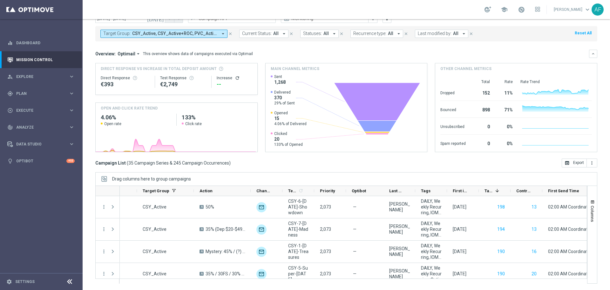
scroll to position [0, 206]
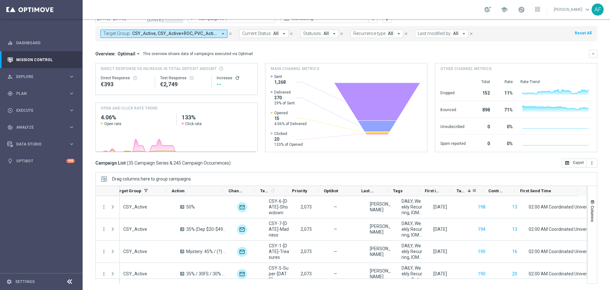
drag, startPoint x: 514, startPoint y: 189, endPoint x: 446, endPoint y: 194, distance: 68.8
click at [446, 194] on div "Target Group Action Channel Templates 1" at bounding box center [246, 191] width 664 height 10
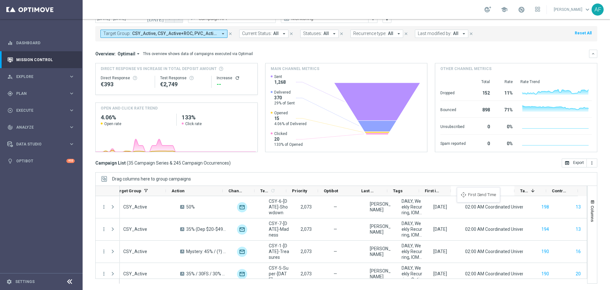
drag, startPoint x: 542, startPoint y: 189, endPoint x: 460, endPoint y: 191, distance: 81.4
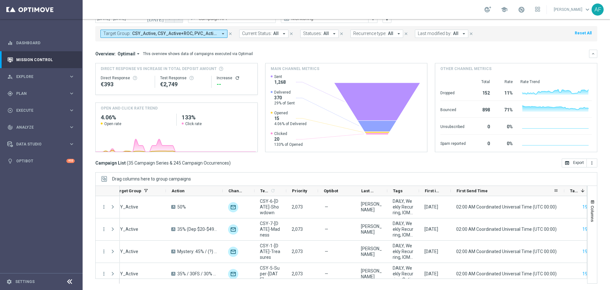
drag, startPoint x: 514, startPoint y: 191, endPoint x: 553, endPoint y: 197, distance: 39.6
click at [563, 191] on div at bounding box center [564, 191] width 3 height 10
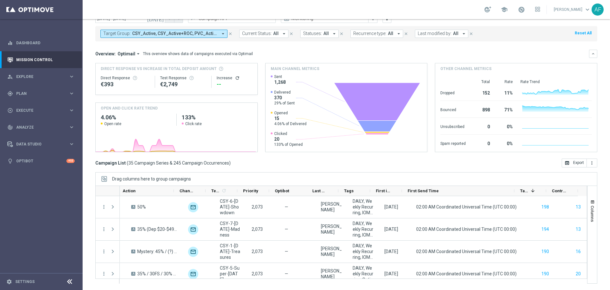
scroll to position [0, 0]
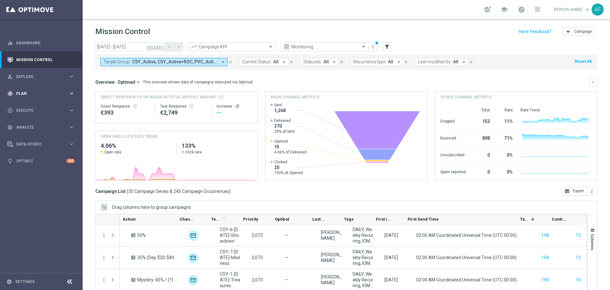
click at [35, 90] on div "gps_fixed Plan keyboard_arrow_right" at bounding box center [41, 93] width 82 height 17
click at [28, 126] on span "Templates" at bounding box center [39, 126] width 45 height 4
click at [29, 126] on span "Templates" at bounding box center [39, 126] width 45 height 4
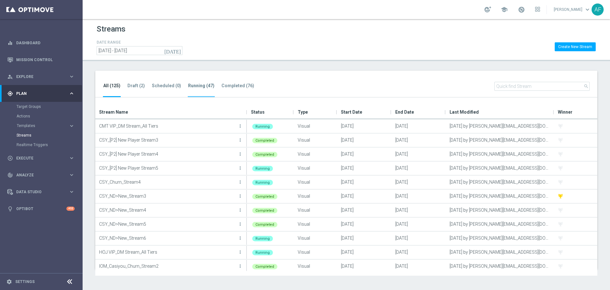
click at [198, 85] on tab-header "Running (47)" at bounding box center [201, 85] width 26 height 5
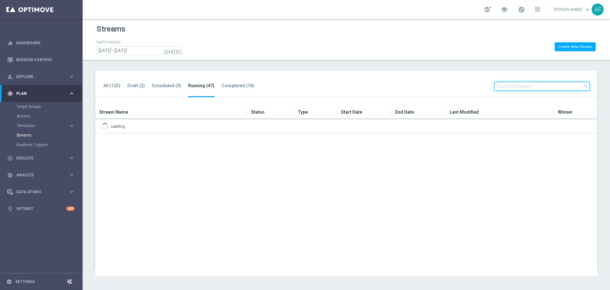
click at [516, 83] on input "text" at bounding box center [542, 86] width 95 height 9
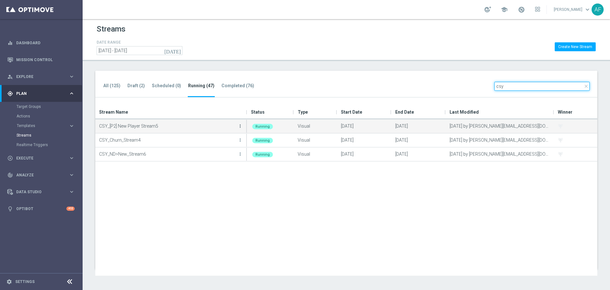
type input "csy"
click at [241, 126] on icon "more_vert" at bounding box center [240, 125] width 5 height 5
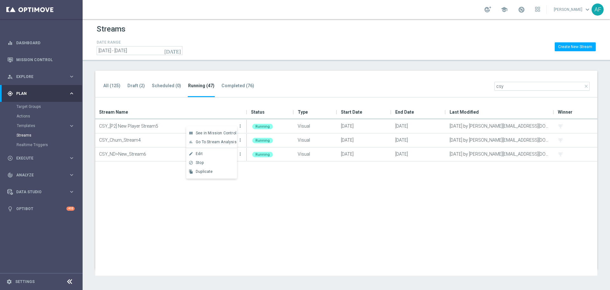
click at [291, 74] on div "All (125) Draft (2) Scheduled (0) Running (47) Completed (76) close csy" at bounding box center [346, 84] width 502 height 27
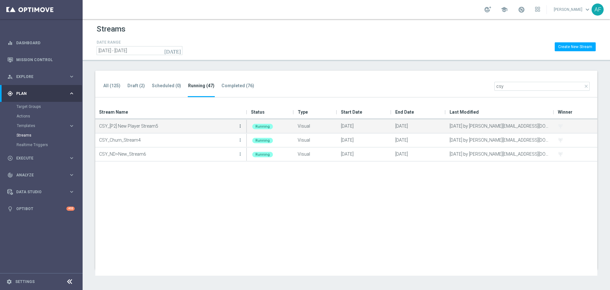
click at [240, 127] on icon "more_vert" at bounding box center [240, 125] width 5 height 5
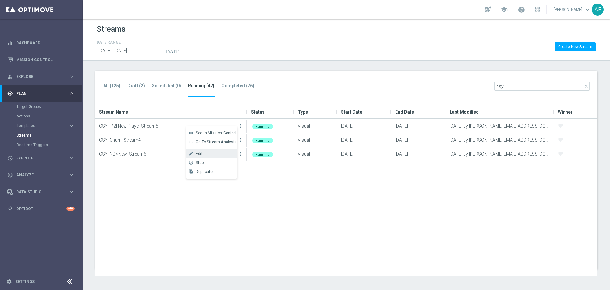
click at [209, 151] on div "create Edit" at bounding box center [211, 153] width 51 height 9
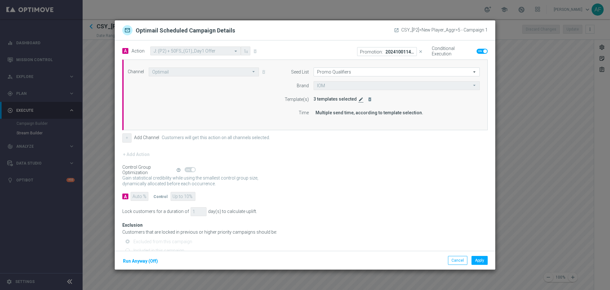
click at [359, 98] on icon "edit" at bounding box center [361, 99] width 5 height 5
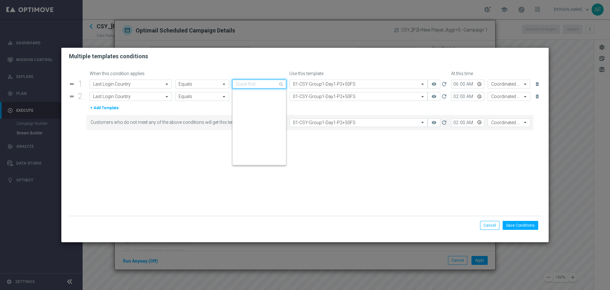
click at [273, 84] on div at bounding box center [259, 83] width 53 height 5
click at [272, 59] on div "Multiple templates conditions" at bounding box center [305, 56] width 482 height 8
click at [269, 86] on input "text" at bounding box center [253, 83] width 34 height 5
click at [265, 64] on div "Multiple templates conditions" at bounding box center [305, 56] width 488 height 17
